Goal: Information Seeking & Learning: Learn about a topic

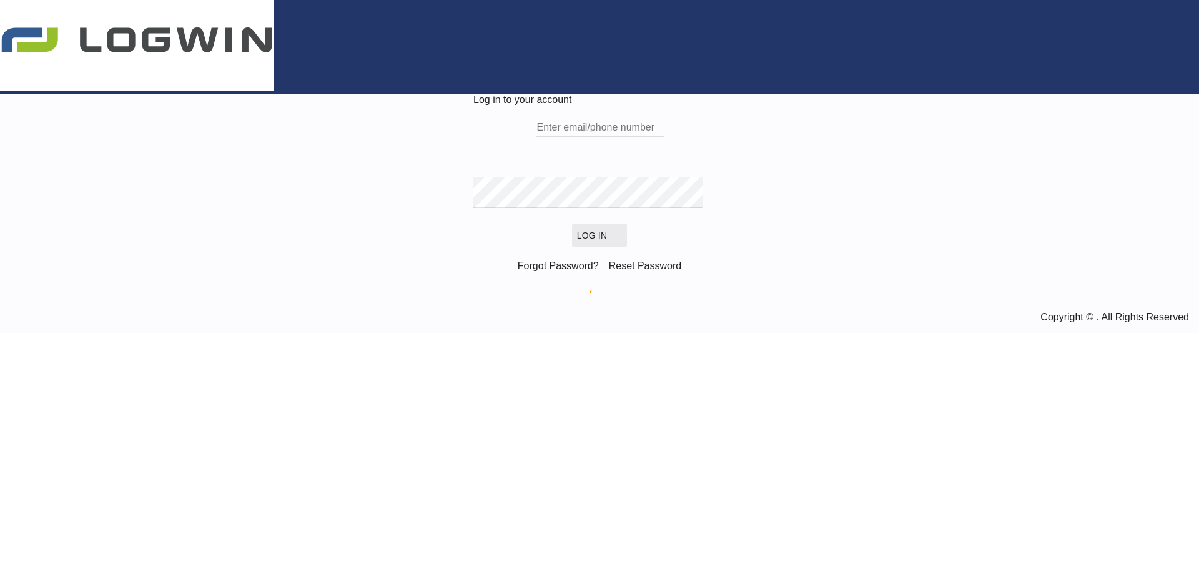
type input "[PERSON_NAME][EMAIL_ADDRESS][DOMAIN_NAME]"
click at [609, 247] on button "Log In" at bounding box center [599, 235] width 55 height 22
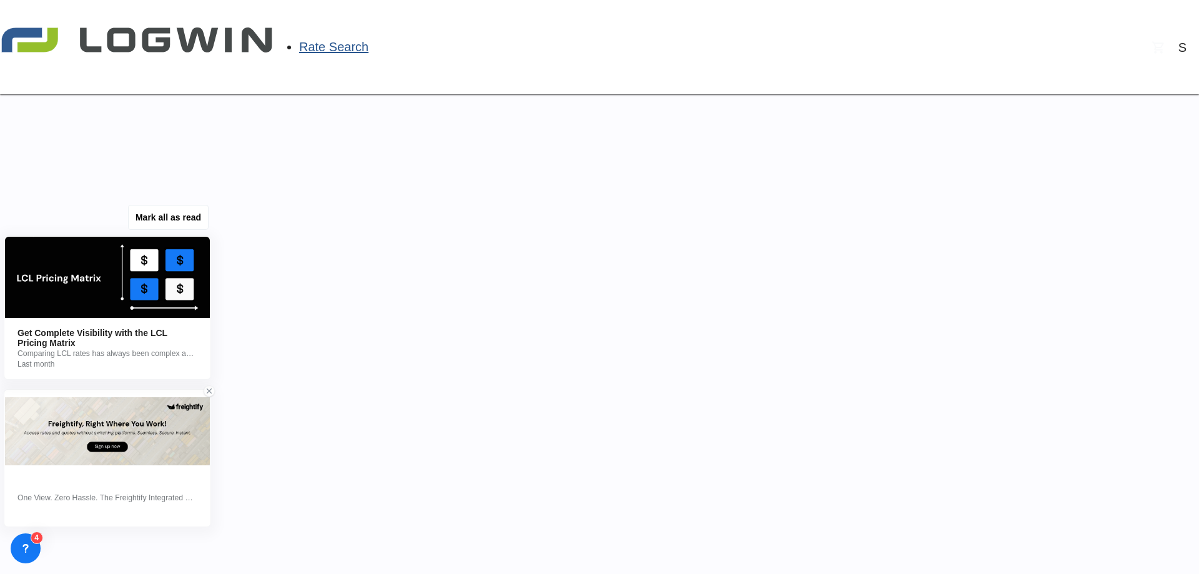
click at [211, 392] on icon at bounding box center [209, 391] width 9 height 9
